Goal: Task Accomplishment & Management: Use online tool/utility

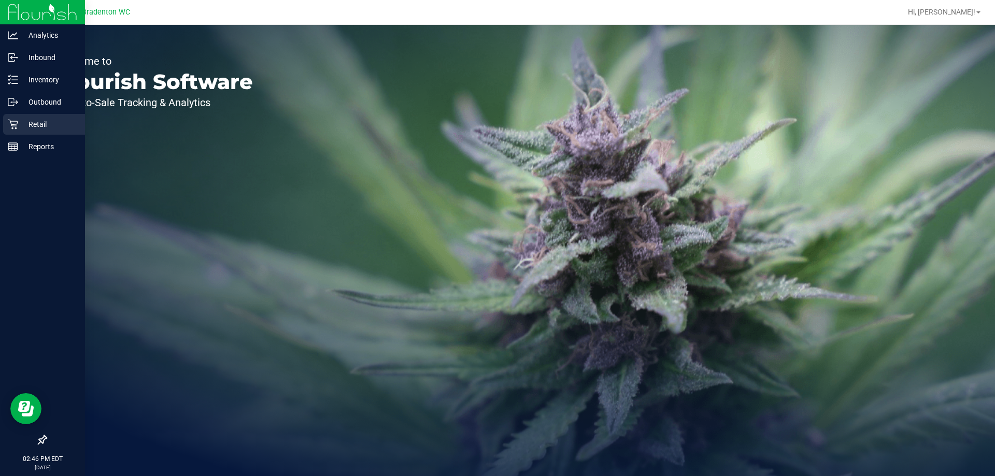
click at [37, 125] on p "Retail" at bounding box center [49, 124] width 62 height 12
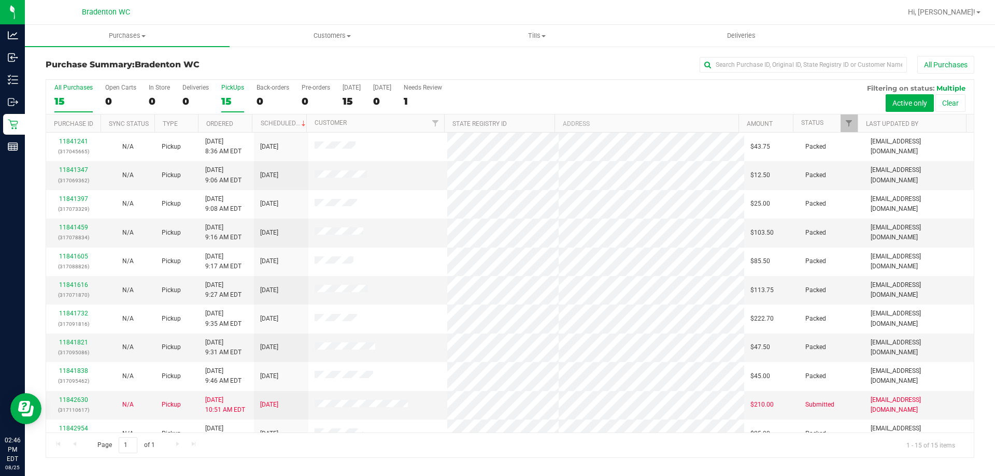
click at [237, 89] on div "PickUps" at bounding box center [232, 87] width 23 height 7
click at [0, 0] on input "PickUps 15" at bounding box center [0, 0] width 0 height 0
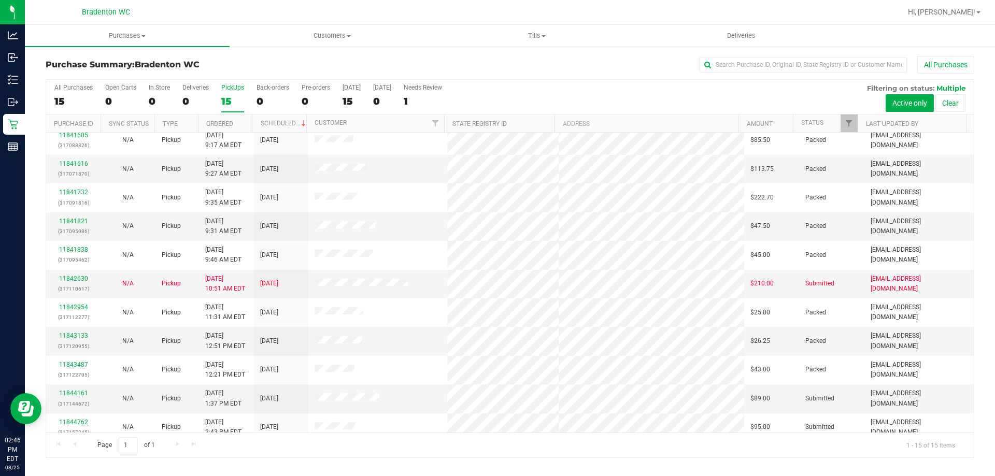
scroll to position [130, 0]
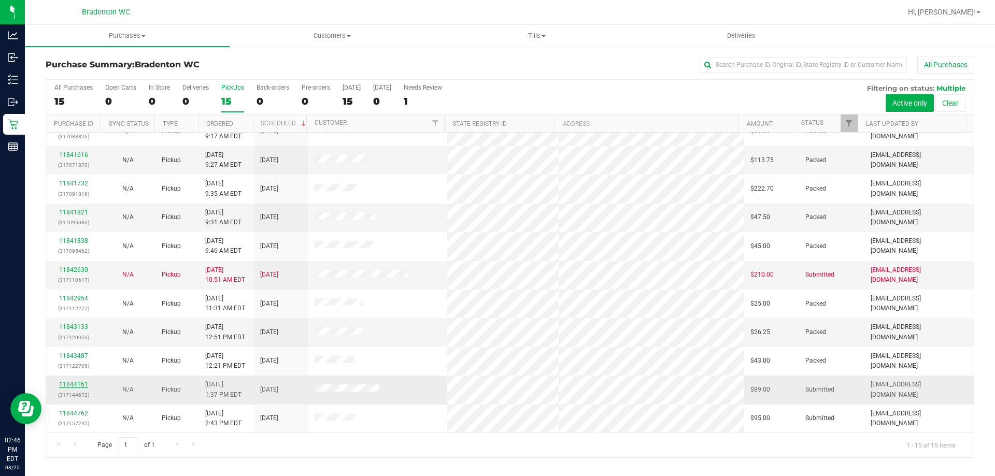
click at [74, 383] on link "11844161" at bounding box center [73, 384] width 29 height 7
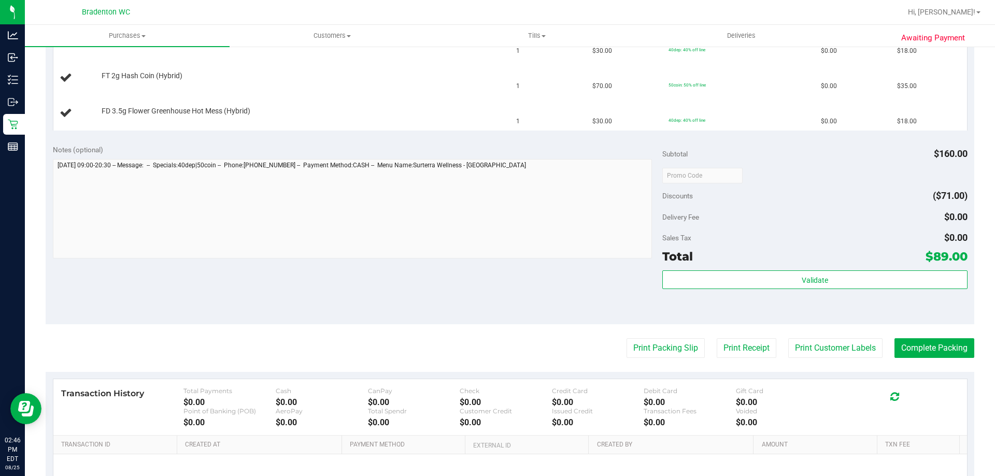
scroll to position [453, 0]
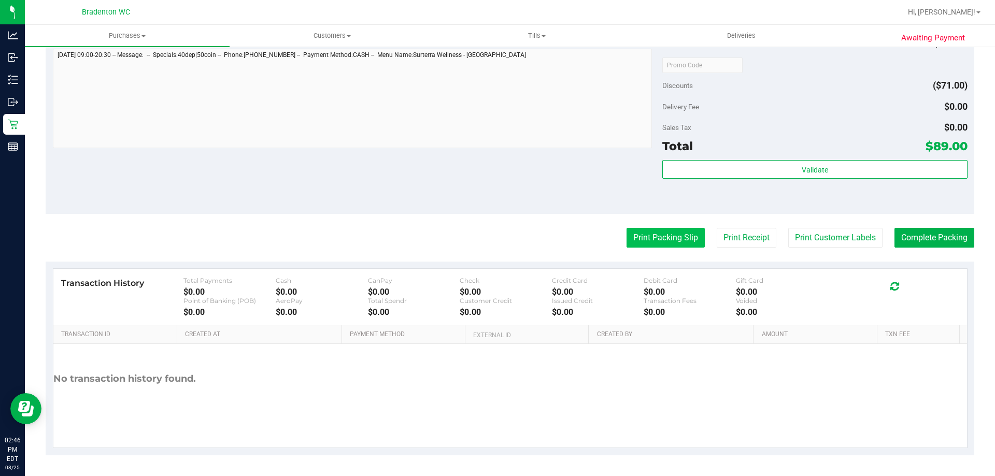
click at [660, 239] on button "Print Packing Slip" at bounding box center [665, 238] width 78 height 20
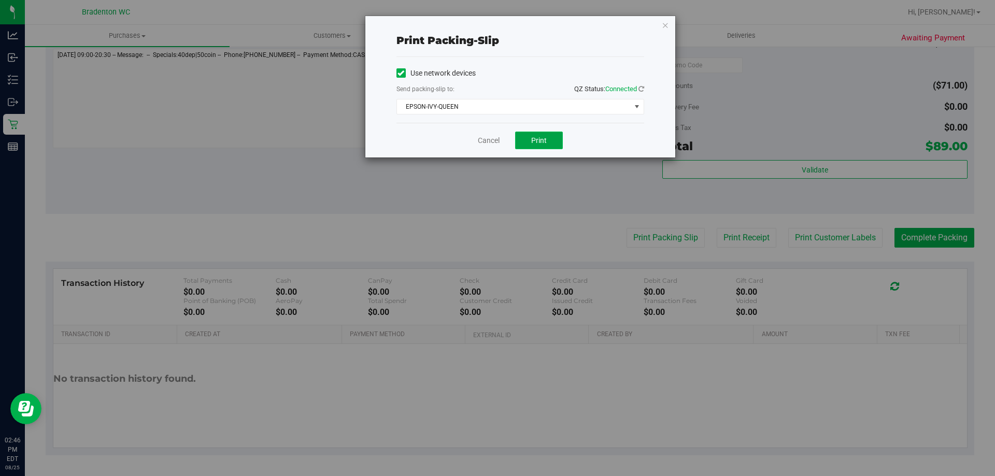
click at [553, 138] on button "Print" at bounding box center [539, 141] width 48 height 18
click at [663, 22] on icon "button" at bounding box center [665, 25] width 7 height 12
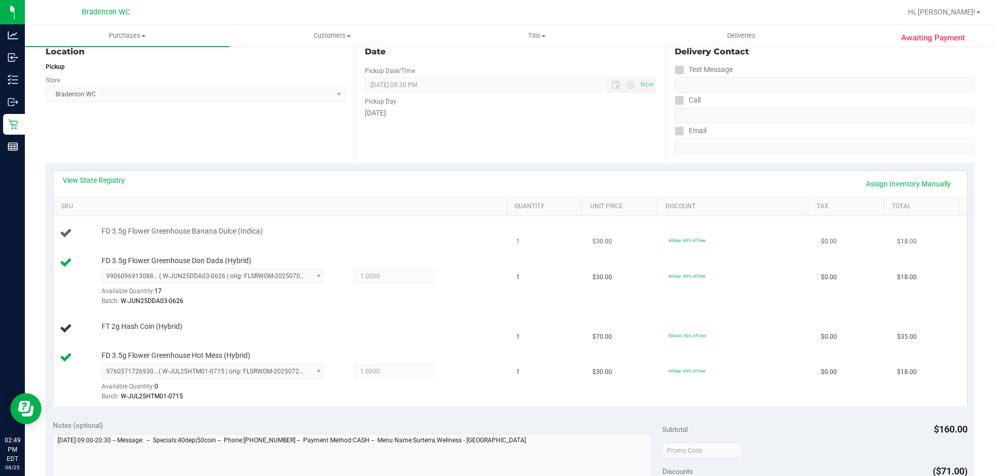
scroll to position [0, 0]
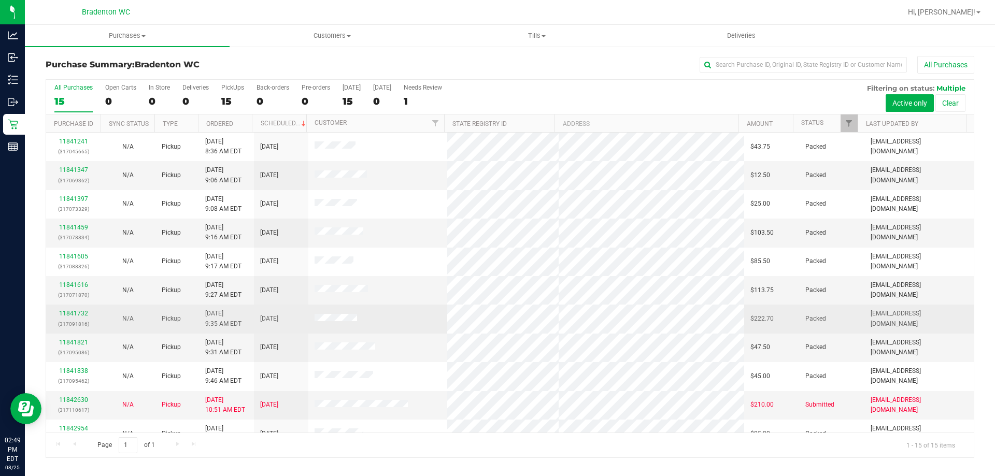
scroll to position [130, 0]
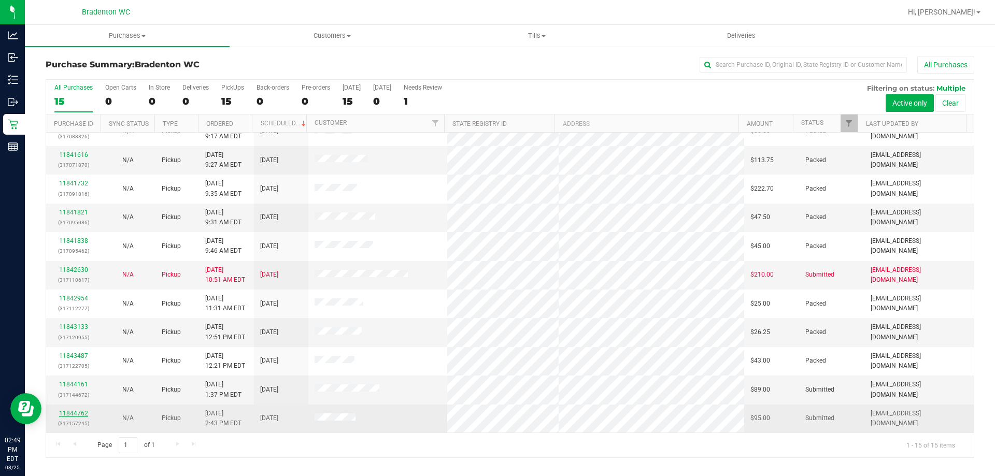
click at [71, 413] on link "11844762" at bounding box center [73, 413] width 29 height 7
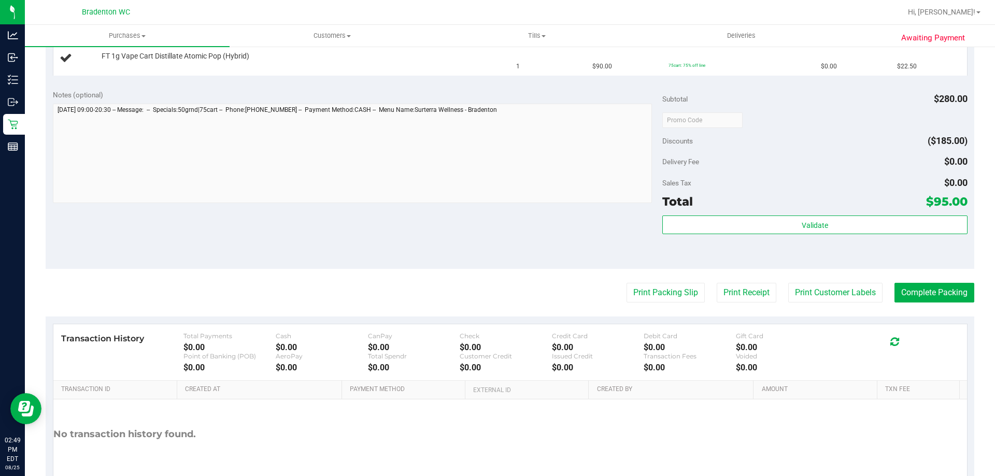
scroll to position [363, 0]
click at [650, 297] on button "Print Packing Slip" at bounding box center [665, 292] width 78 height 20
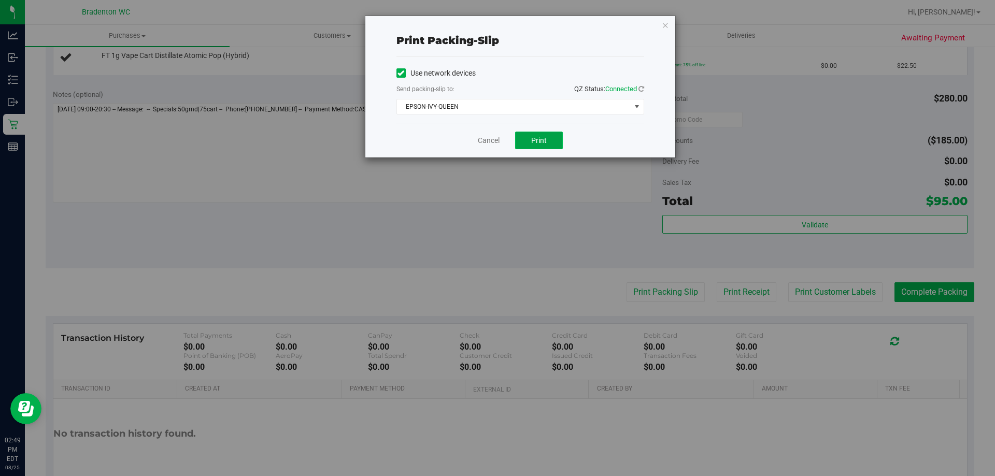
click at [541, 144] on span "Print" at bounding box center [539, 140] width 16 height 8
click at [667, 24] on icon "button" at bounding box center [665, 25] width 7 height 12
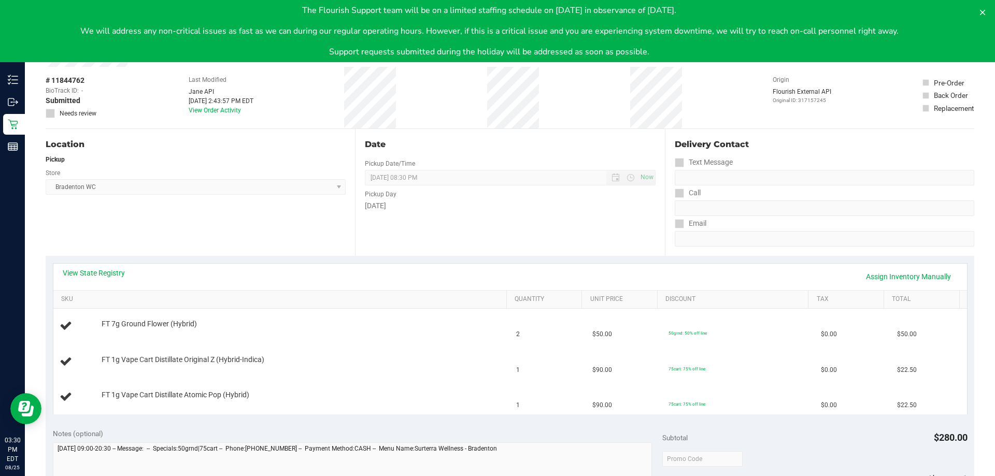
scroll to position [0, 0]
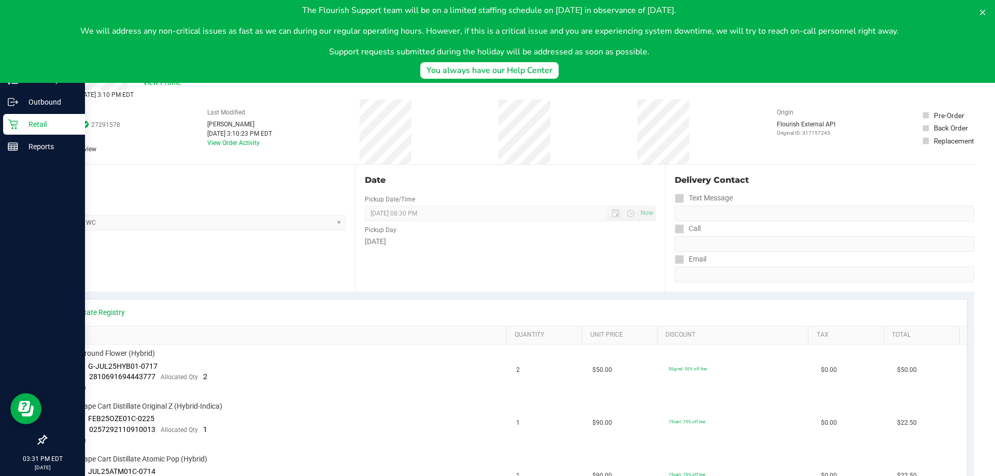
click at [35, 124] on p "Retail" at bounding box center [49, 124] width 62 height 12
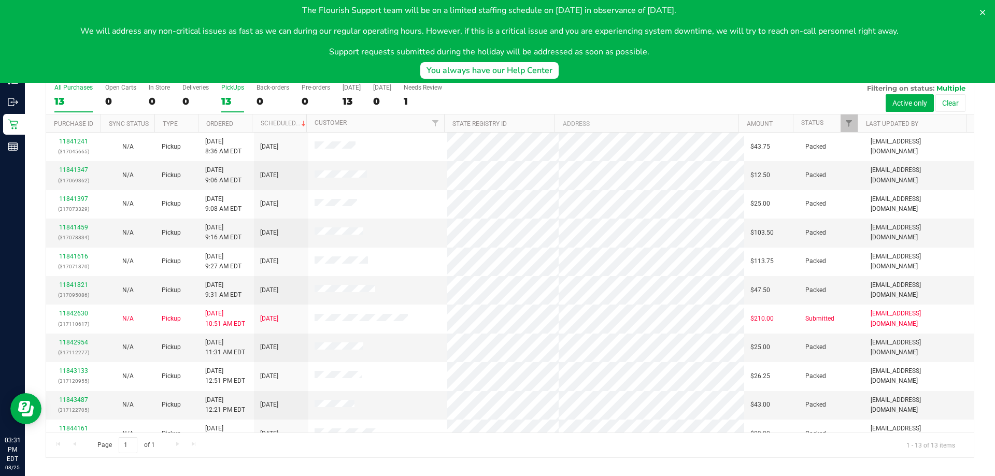
click at [222, 91] on label "PickUps 13" at bounding box center [232, 98] width 23 height 28
click at [0, 0] on input "PickUps 13" at bounding box center [0, 0] width 0 height 0
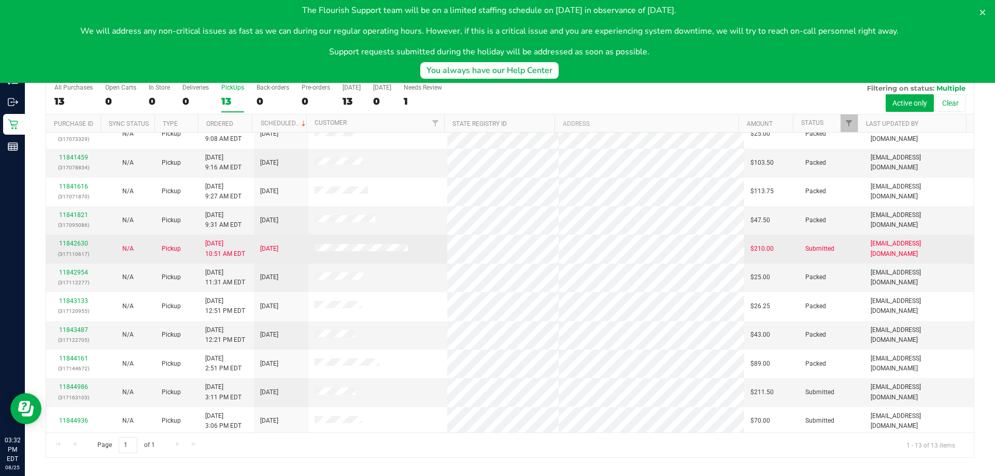
scroll to position [73, 0]
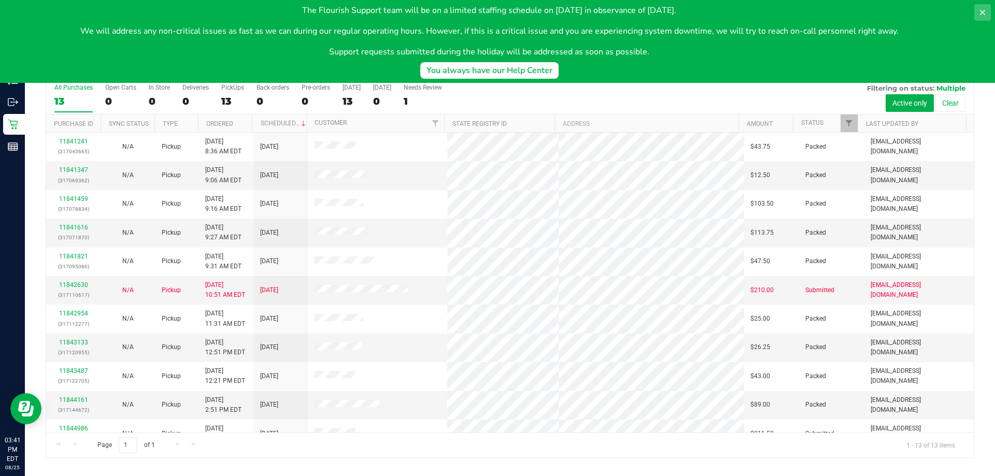
click at [984, 12] on icon at bounding box center [982, 12] width 8 height 8
